Goal: Task Accomplishment & Management: Manage account settings

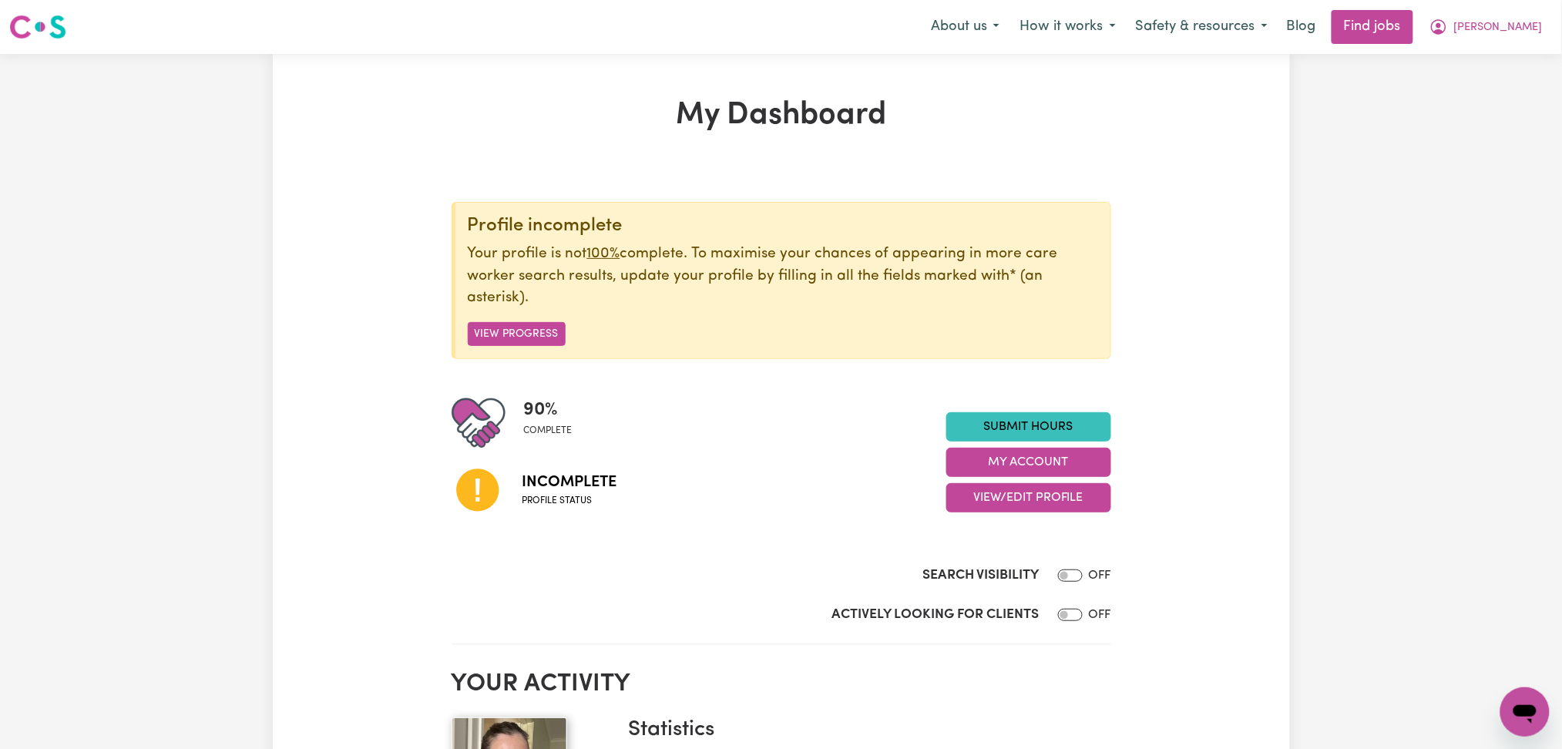
click at [1000, 500] on button "View/Edit Profile" at bounding box center [1028, 497] width 165 height 29
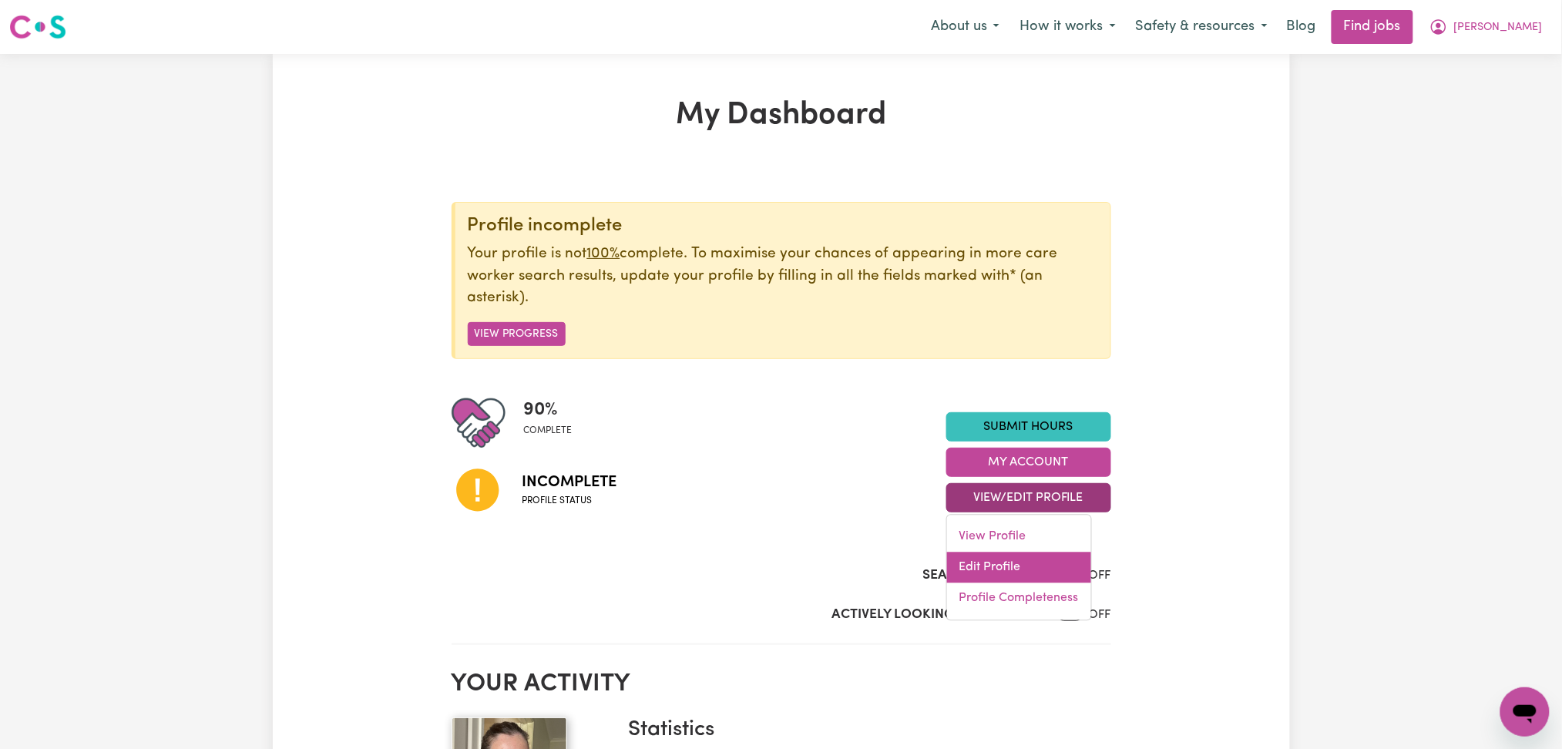
click at [983, 556] on link "Edit Profile" at bounding box center [1019, 568] width 144 height 31
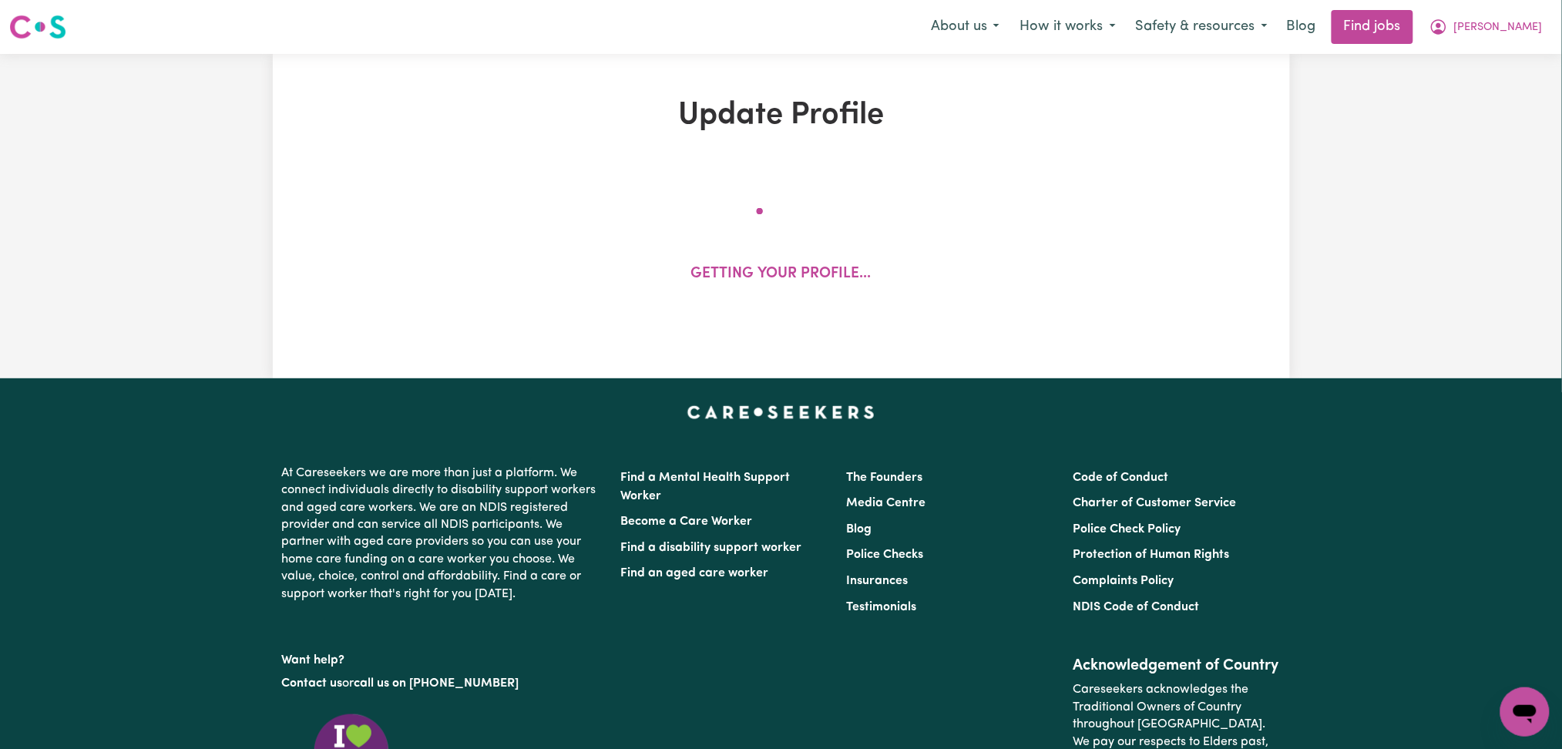
select select "[DEMOGRAPHIC_DATA]"
select select "Australian PR"
select select "Studying a healthcare related degree or qualification"
select select "37"
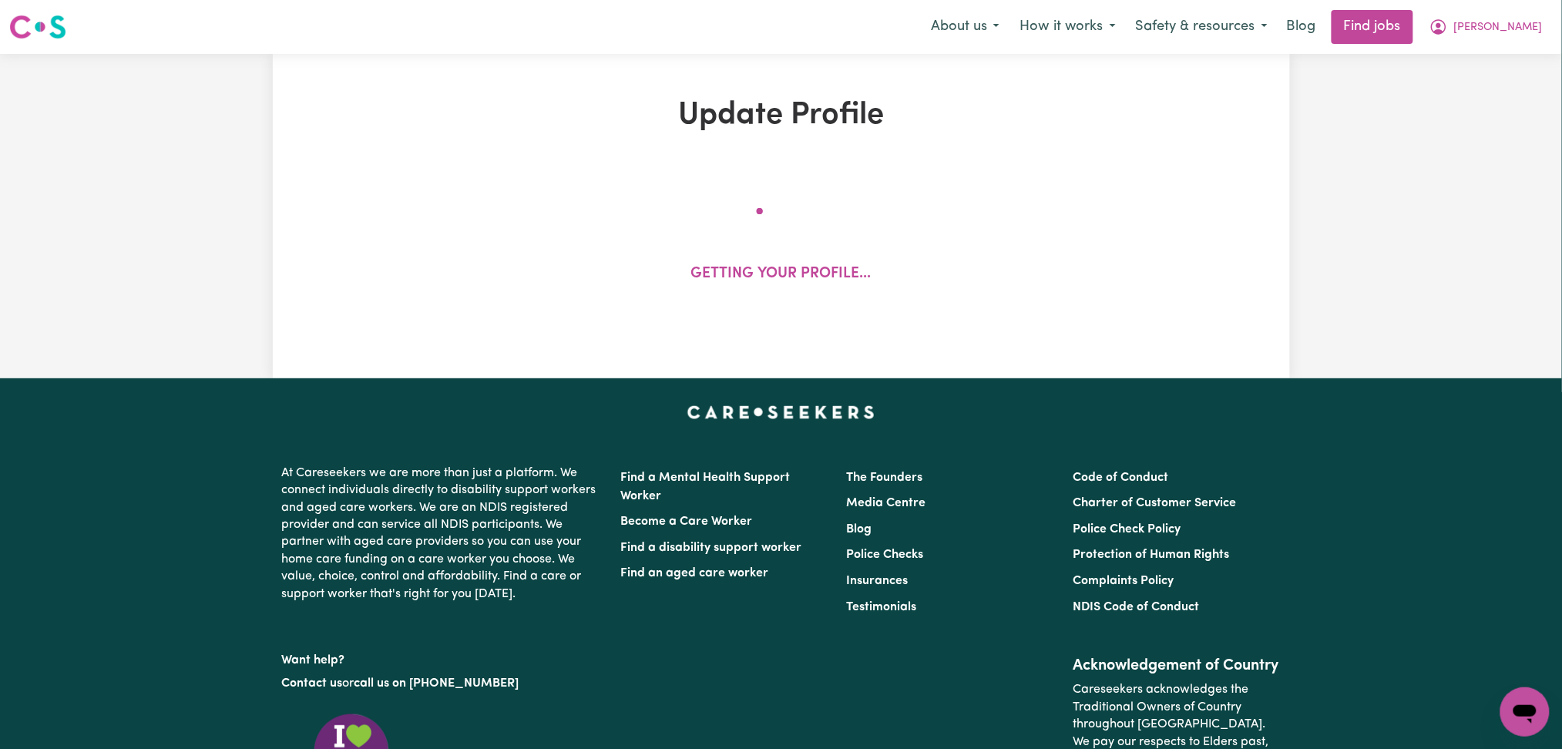
select select "37"
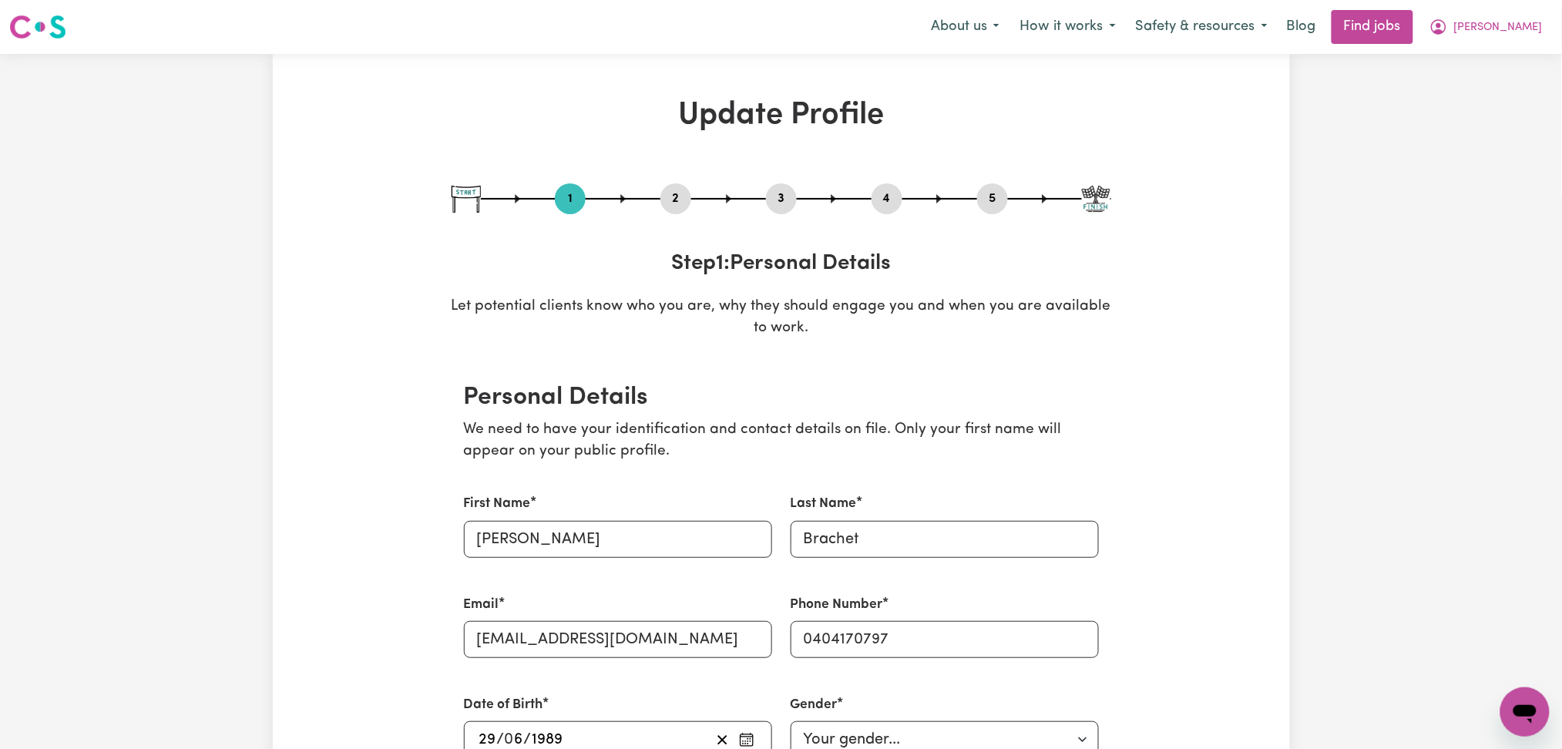
click at [687, 201] on button "2" at bounding box center [675, 199] width 31 height 20
